Goal: Find specific page/section

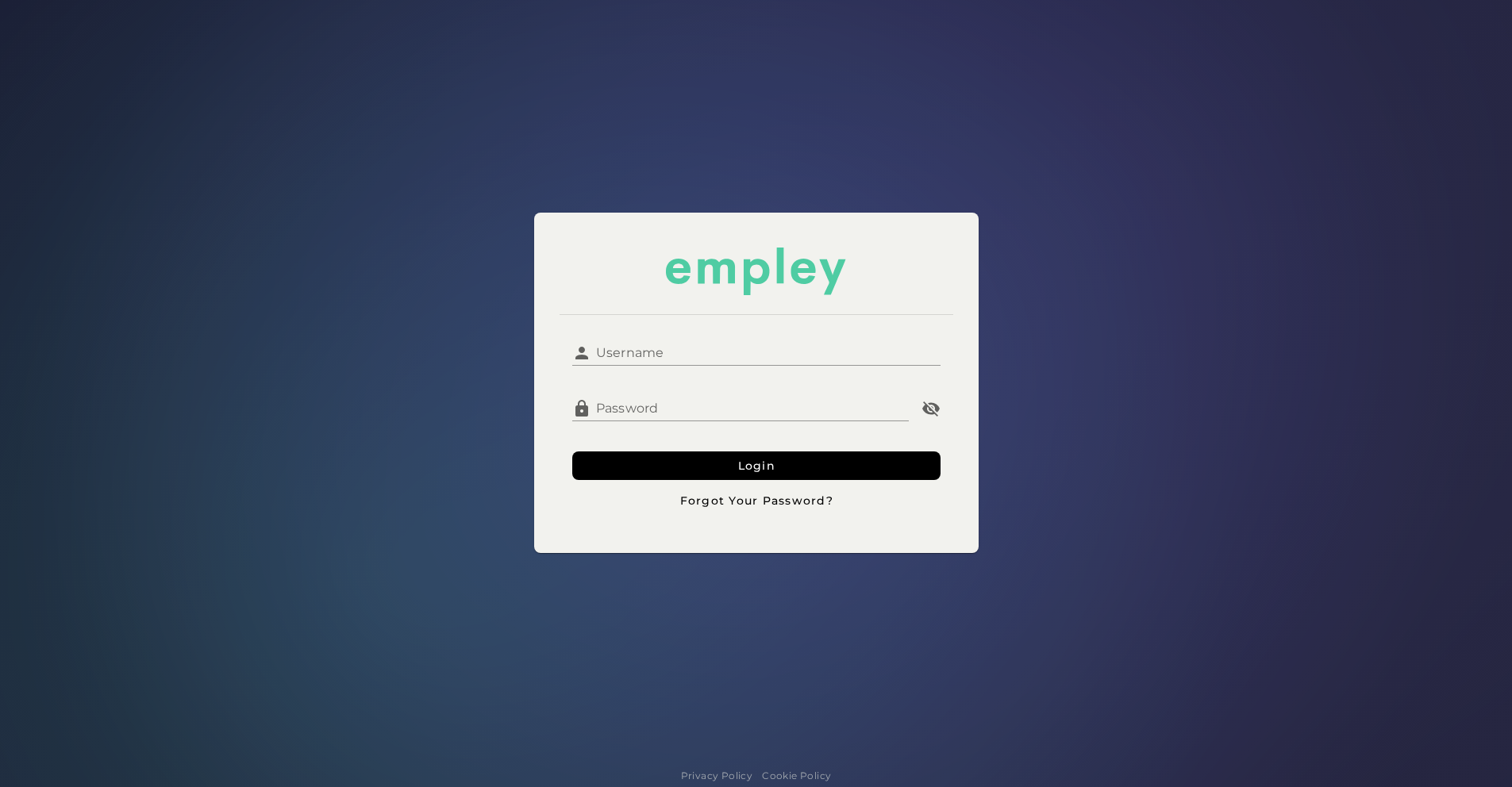
click at [722, 351] on input "Username" at bounding box center [765, 347] width 349 height 38
type input "*******"
click at [573, 451] on button "Login" at bounding box center [756, 466] width 369 height 29
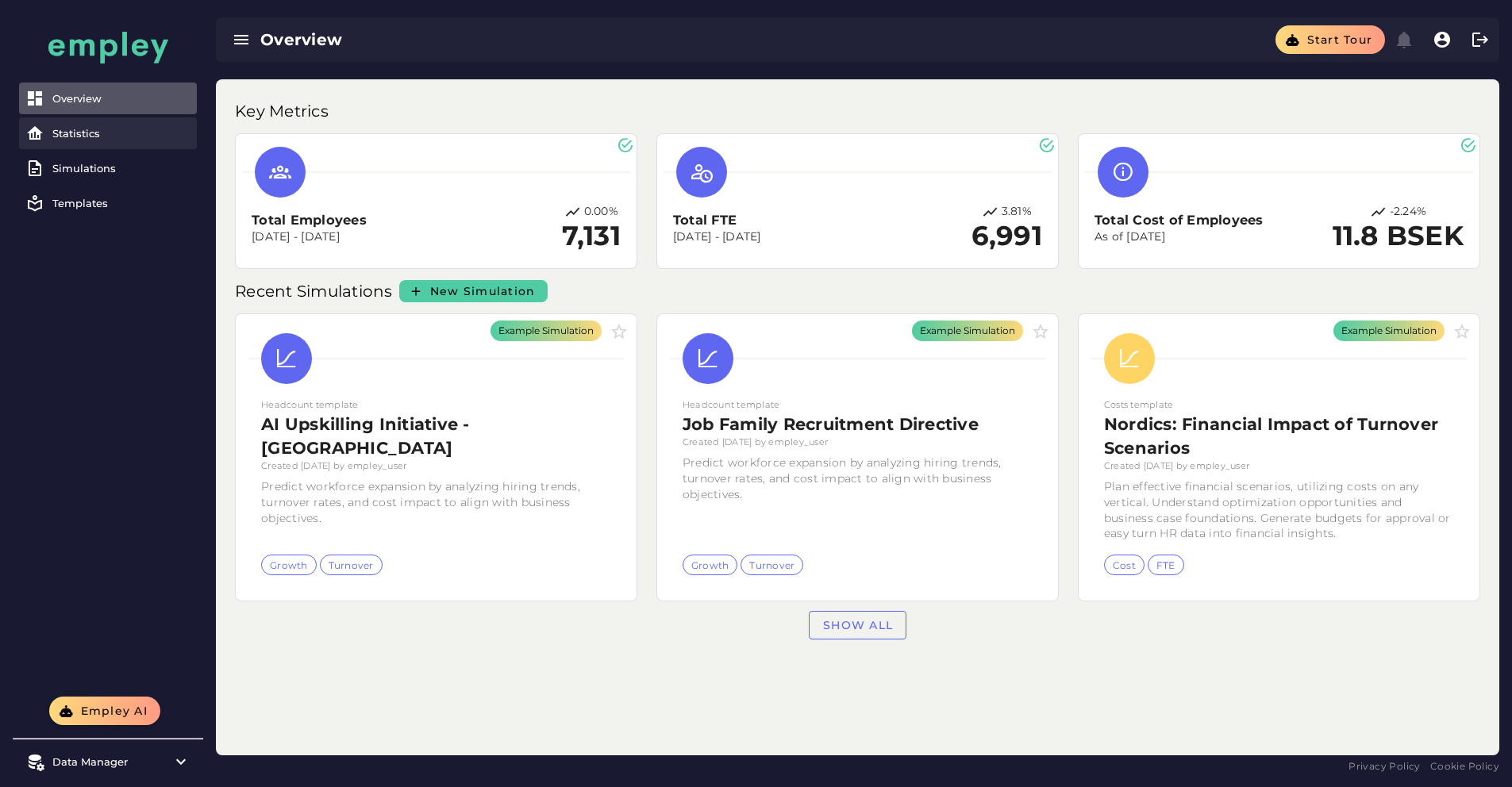
click at [88, 119] on link "Statistics" at bounding box center [108, 133] width 178 height 32
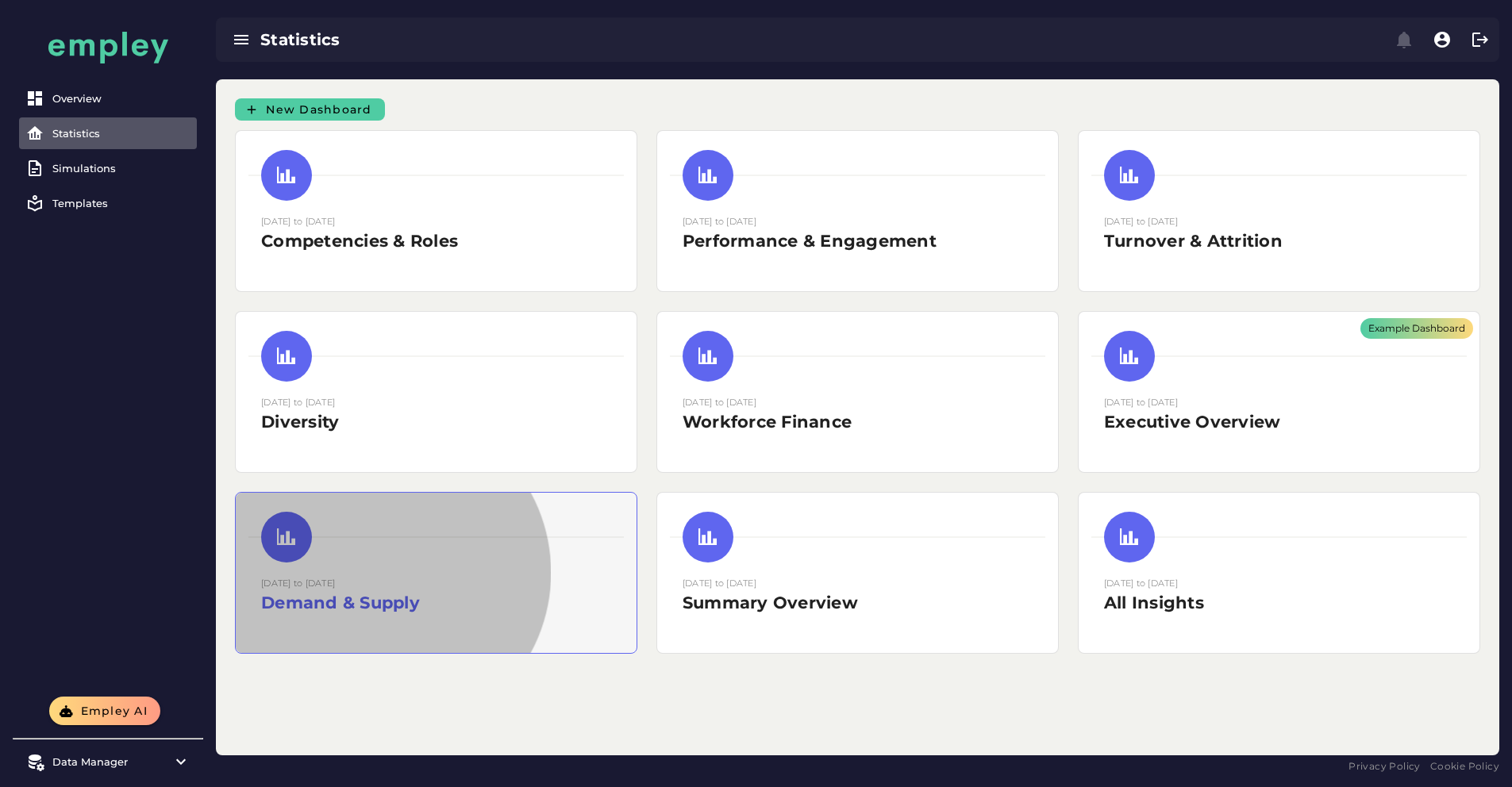
click at [611, 591] on h2 "Demand & Supply" at bounding box center [436, 602] width 350 height 24
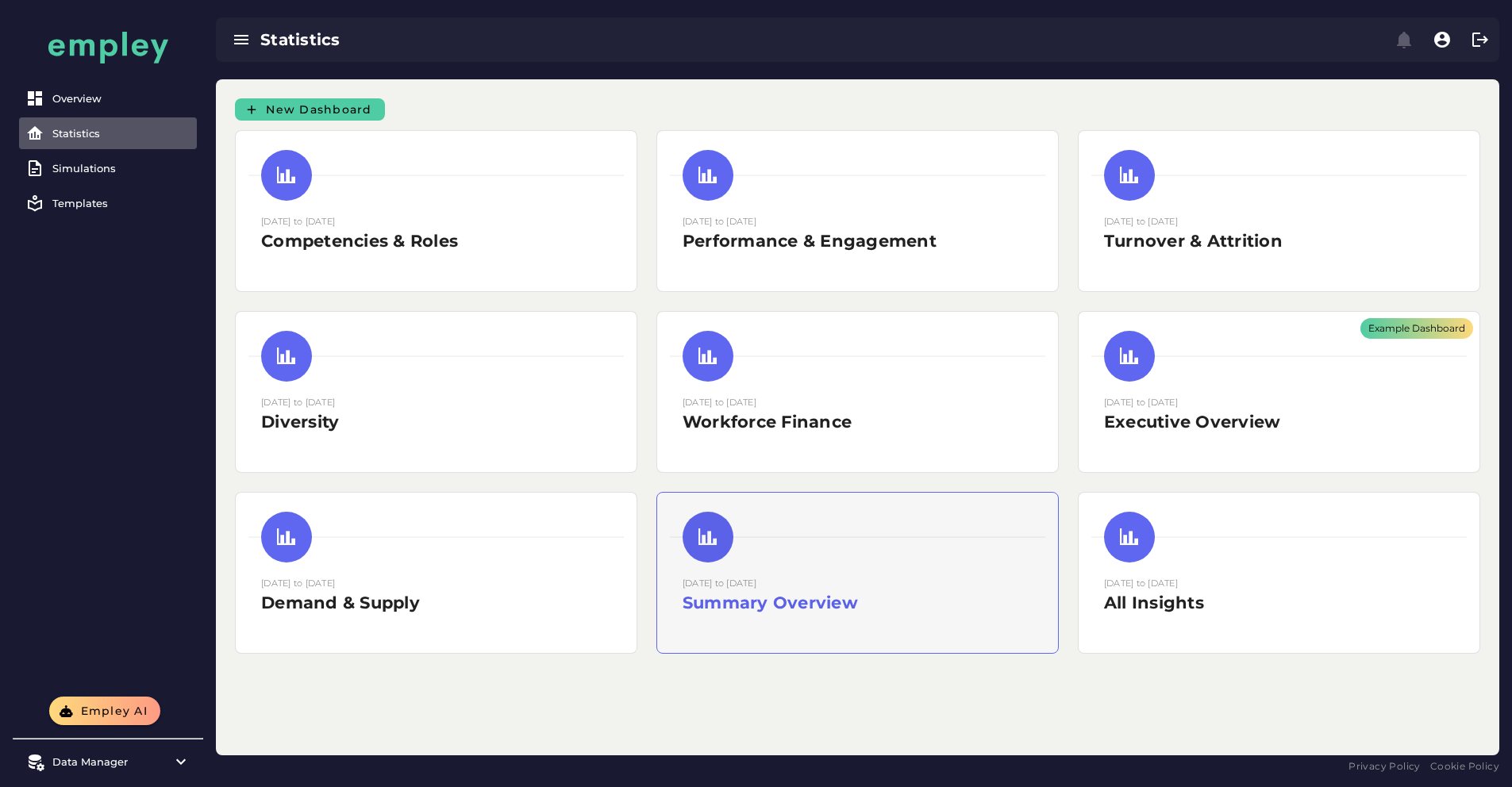
click at [1045, 512] on div at bounding box center [858, 537] width 375 height 51
